Goal: Task Accomplishment & Management: Manage account settings

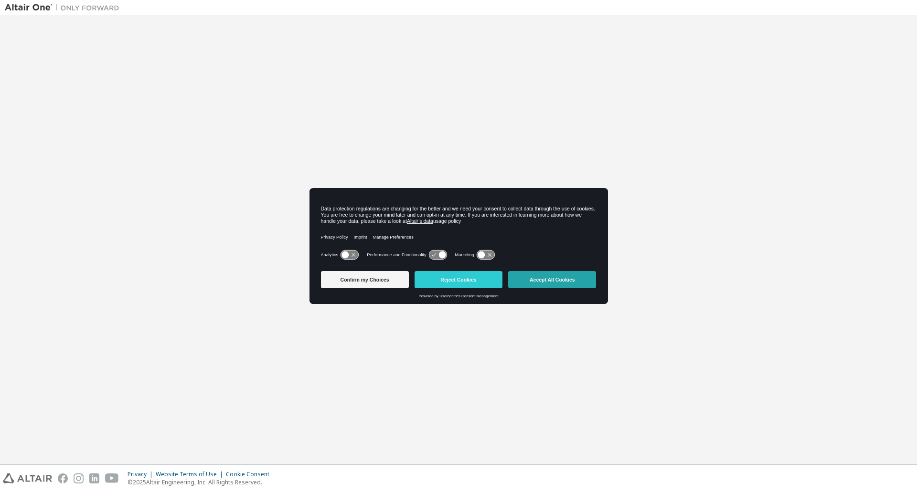
click at [560, 280] on button "Accept All Cookies" at bounding box center [552, 279] width 88 height 17
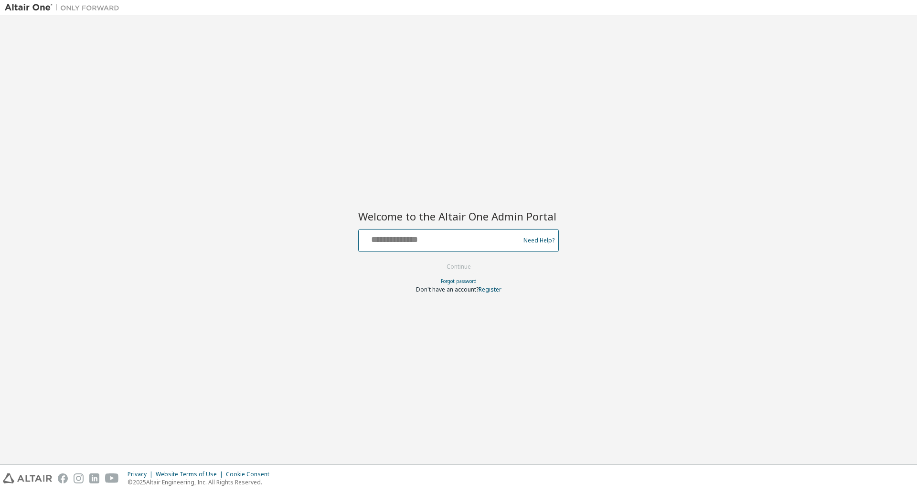
click at [470, 237] on input "text" at bounding box center [440, 239] width 156 height 14
type input "**********"
click at [475, 264] on button "Continue" at bounding box center [458, 267] width 44 height 14
